Goal: Task Accomplishment & Management: Manage account settings

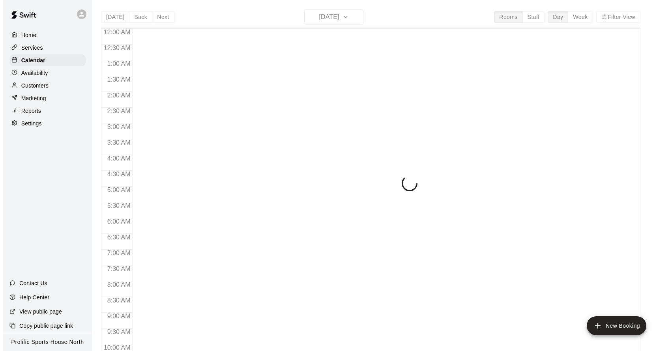
scroll to position [426, 0]
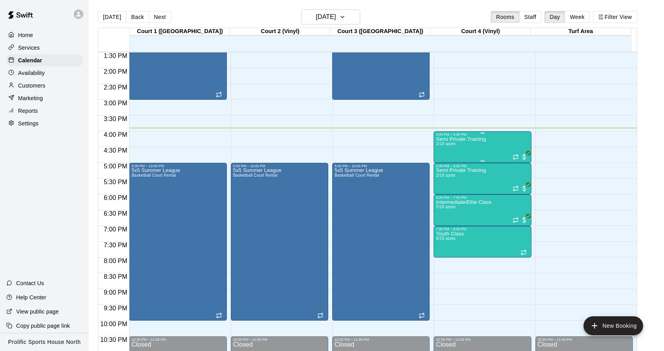
click at [464, 149] on div "Semi Private Training 1/10 spots" at bounding box center [461, 312] width 50 height 351
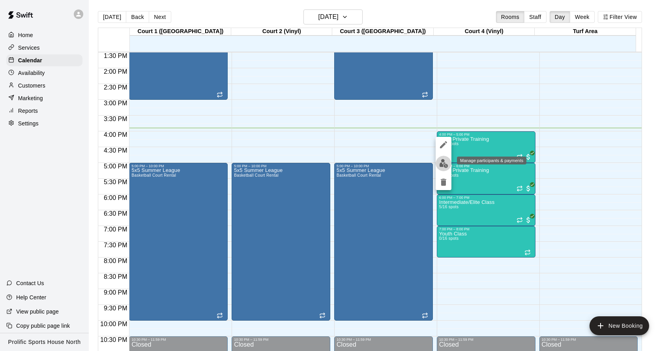
click at [445, 169] on button "edit" at bounding box center [444, 163] width 16 height 15
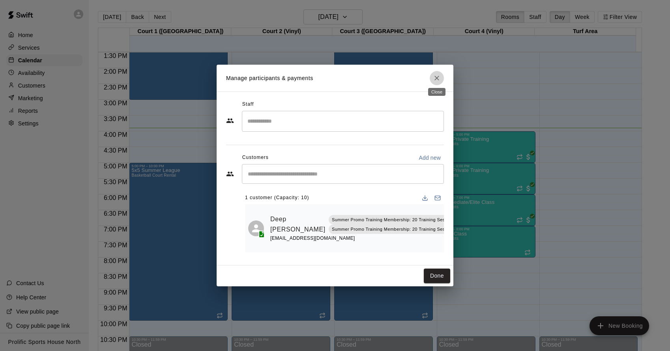
click at [437, 79] on button "Close" at bounding box center [437, 78] width 14 height 14
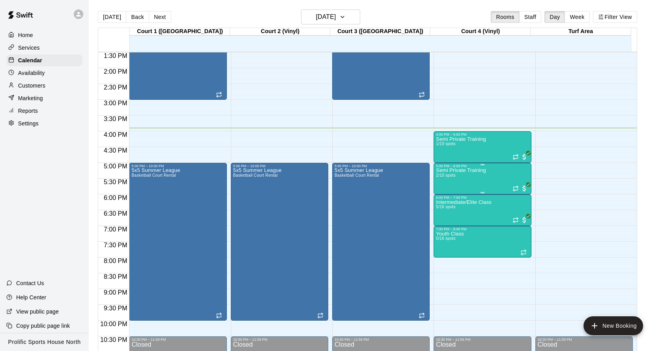
click at [497, 179] on div "Semi Private Training 2/10 spots" at bounding box center [482, 343] width 93 height 351
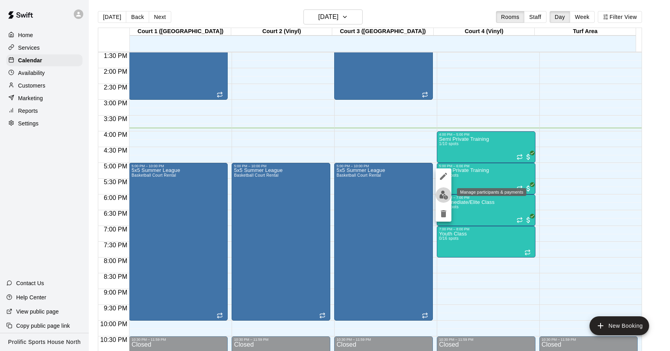
click at [445, 199] on img "edit" at bounding box center [443, 195] width 9 height 9
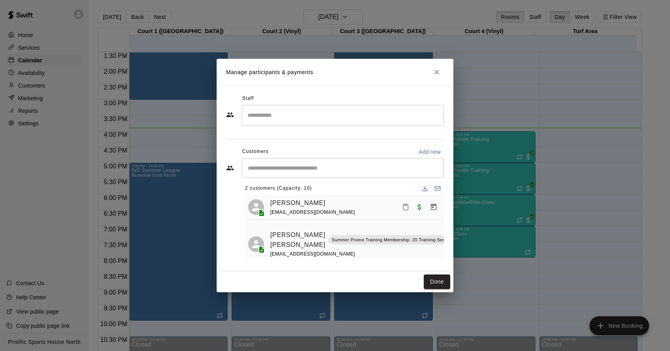
scroll to position [0, 0]
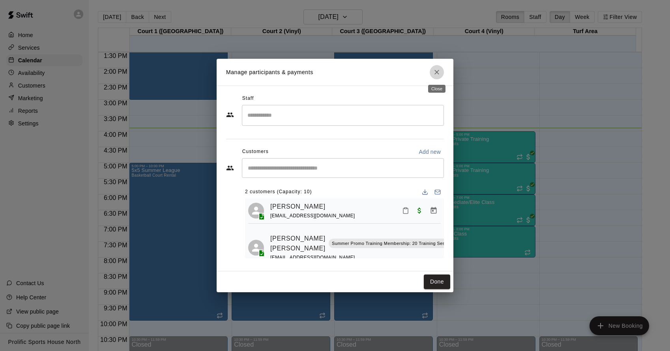
click at [438, 72] on icon "Close" at bounding box center [437, 72] width 8 height 8
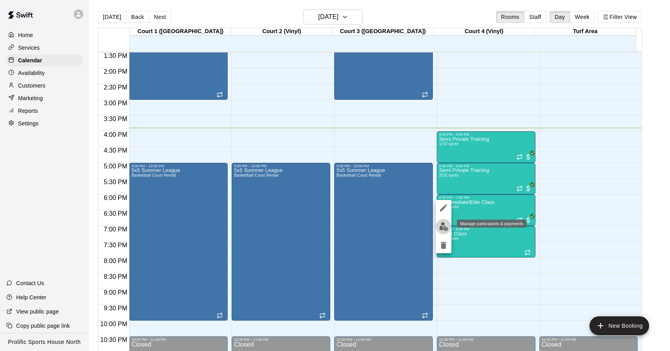
click at [442, 227] on img "edit" at bounding box center [443, 226] width 9 height 9
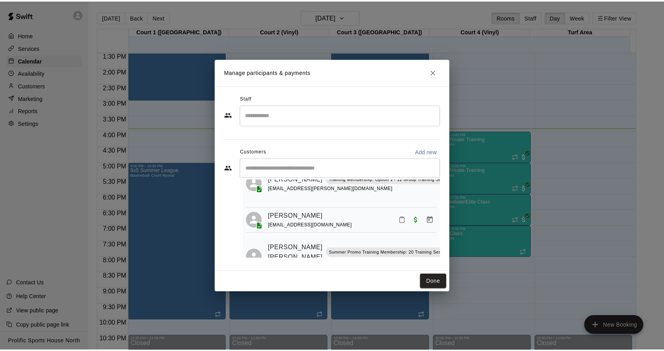
scroll to position [89, 0]
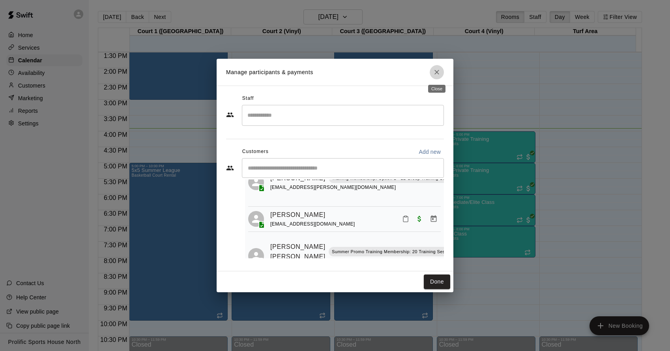
click at [436, 72] on icon "Close" at bounding box center [437, 72] width 8 height 8
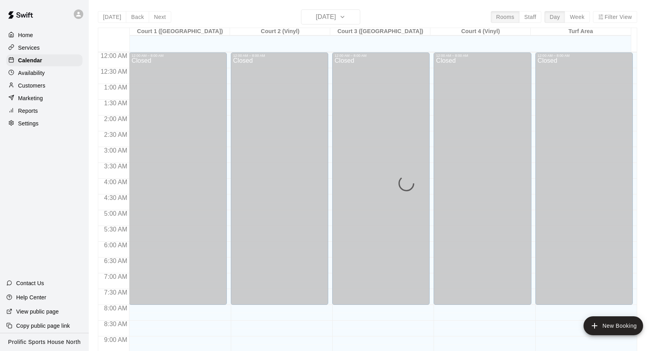
scroll to position [426, 0]
